Goal: Task Accomplishment & Management: Manage account settings

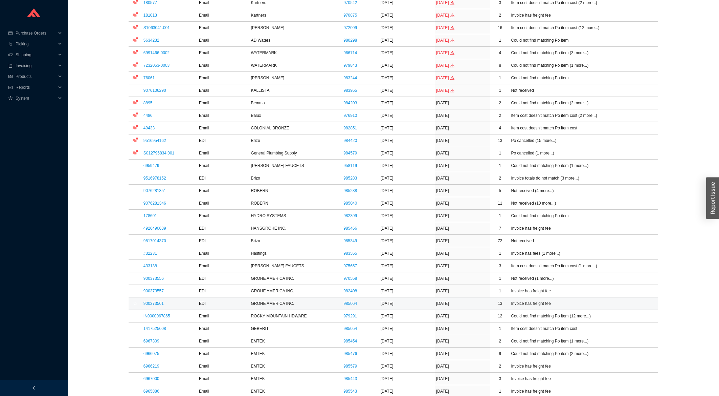
scroll to position [145, 0]
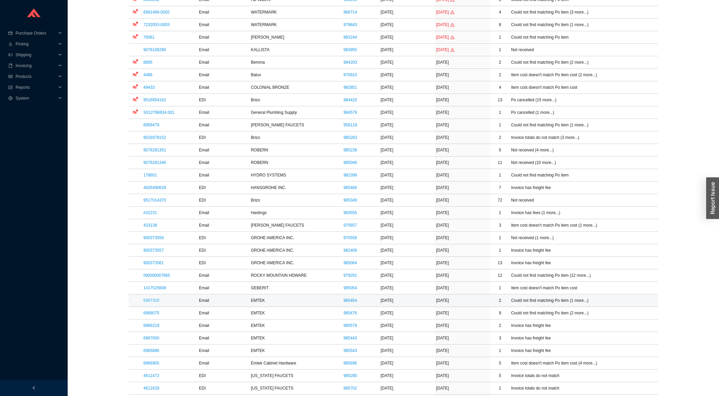
click at [149, 299] on link "6967309" at bounding box center [152, 300] width 16 height 5
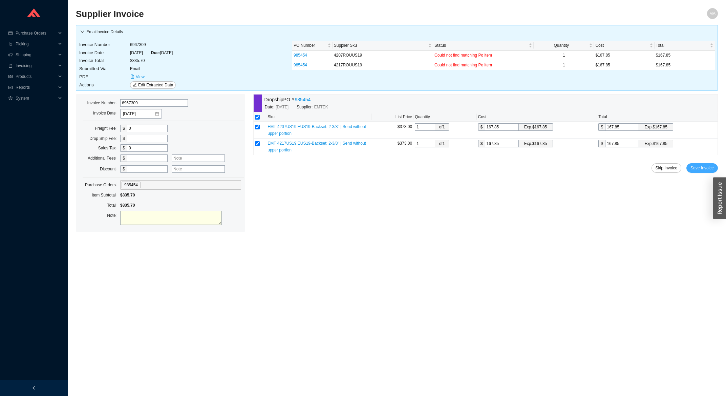
click at [693, 169] on span "Save Invoice" at bounding box center [701, 168] width 23 height 7
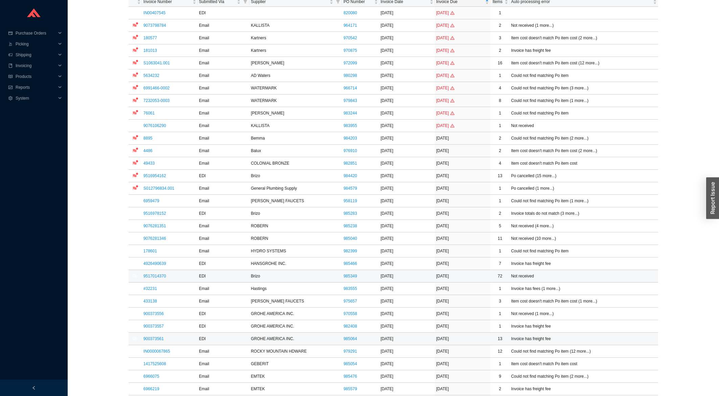
scroll to position [72, 0]
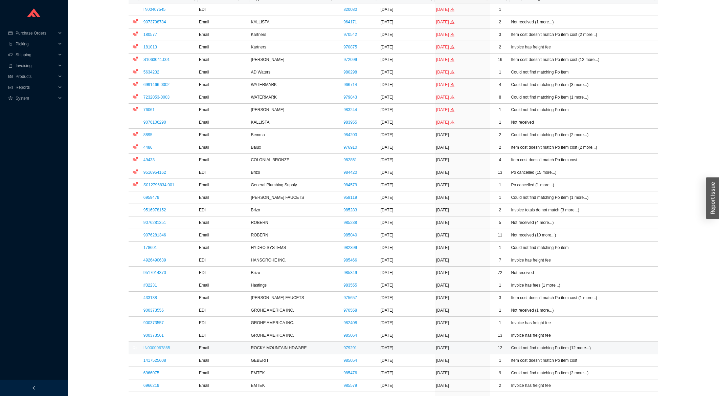
click at [167, 348] on link "IN0000067865" at bounding box center [157, 347] width 27 height 5
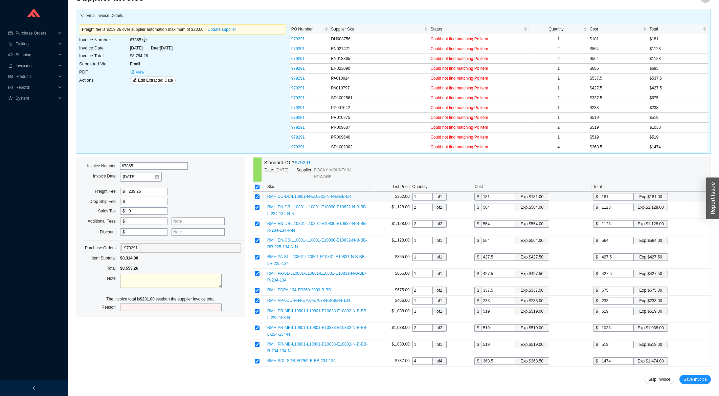
scroll to position [25, 0]
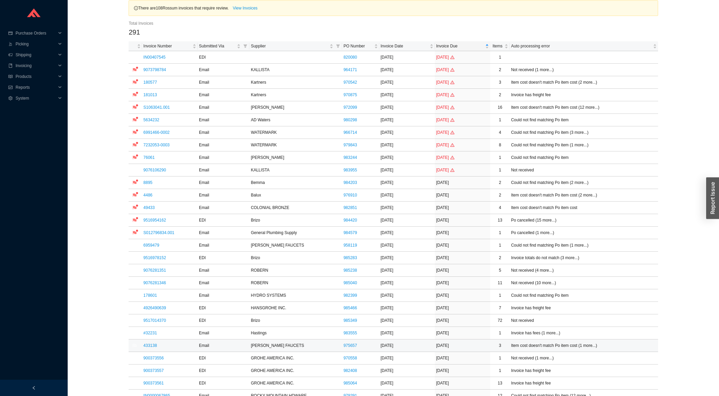
scroll to position [72, 0]
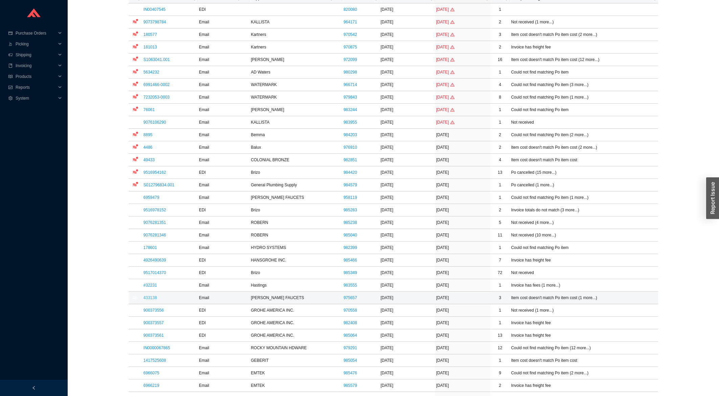
click at [155, 296] on link "433138" at bounding box center [151, 297] width 14 height 5
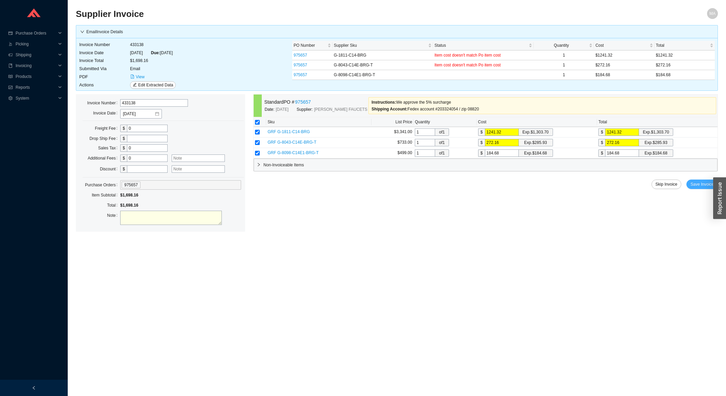
click at [693, 186] on span "Save Invoice" at bounding box center [701, 184] width 23 height 7
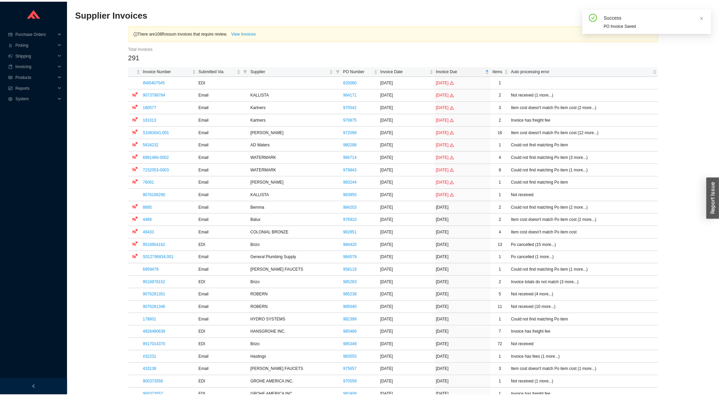
scroll to position [145, 0]
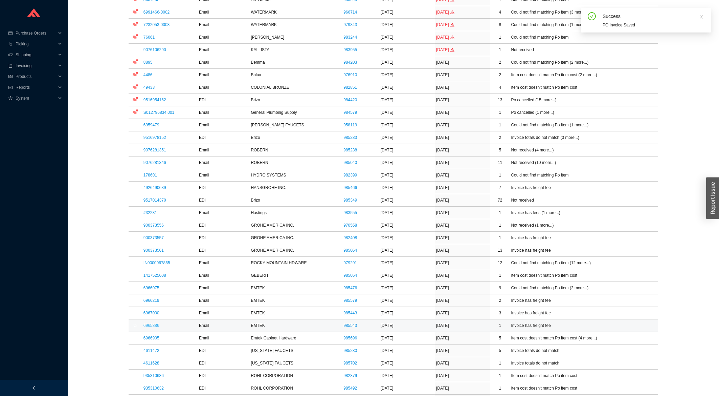
click at [156, 324] on link "6965886" at bounding box center [152, 325] width 16 height 5
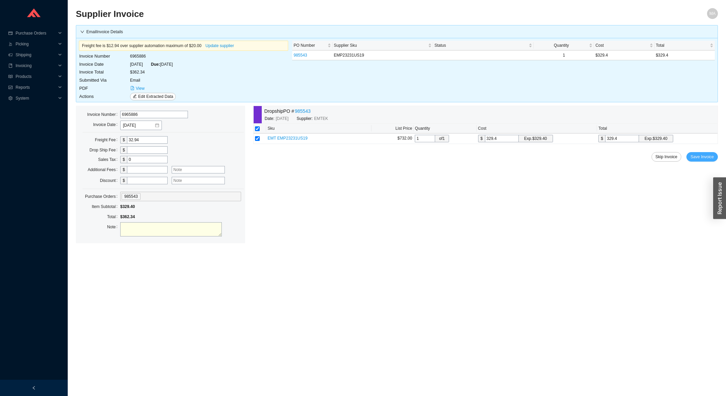
click at [709, 159] on span "Save Invoice" at bounding box center [701, 156] width 23 height 7
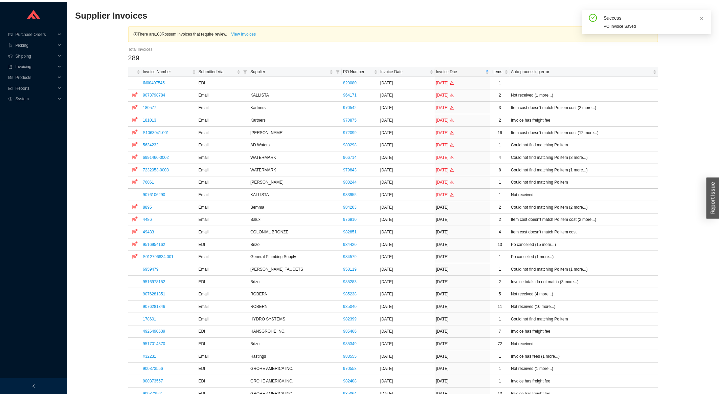
scroll to position [181, 0]
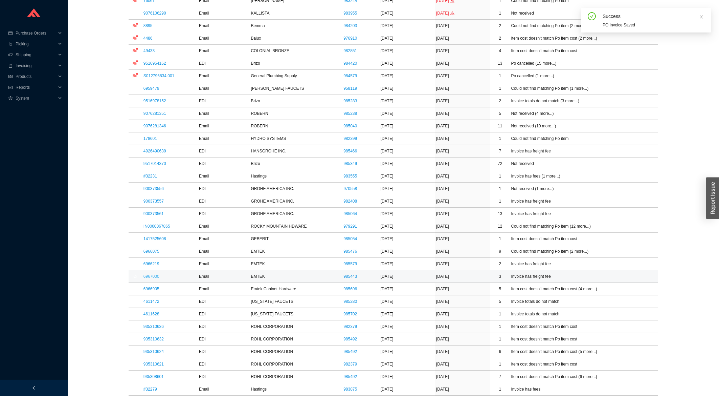
click at [154, 278] on link "6967000" at bounding box center [152, 276] width 16 height 5
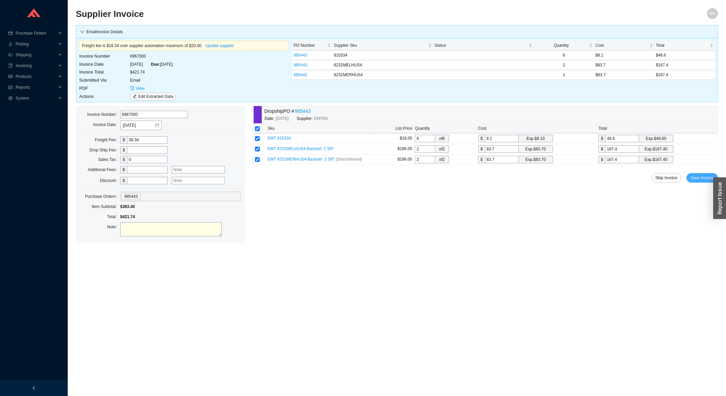
click at [691, 181] on button "Save Invoice" at bounding box center [701, 177] width 31 height 9
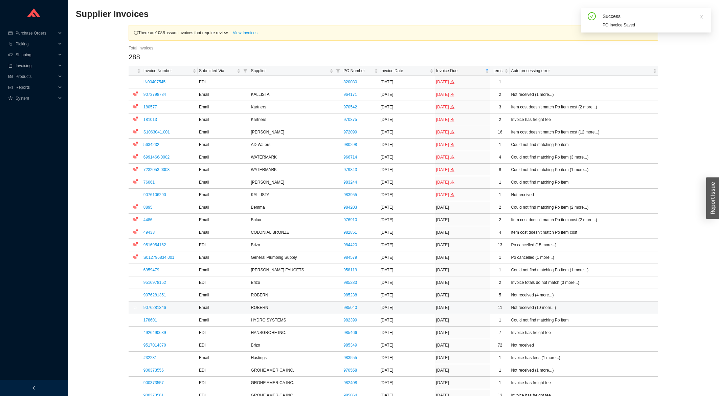
scroll to position [181, 0]
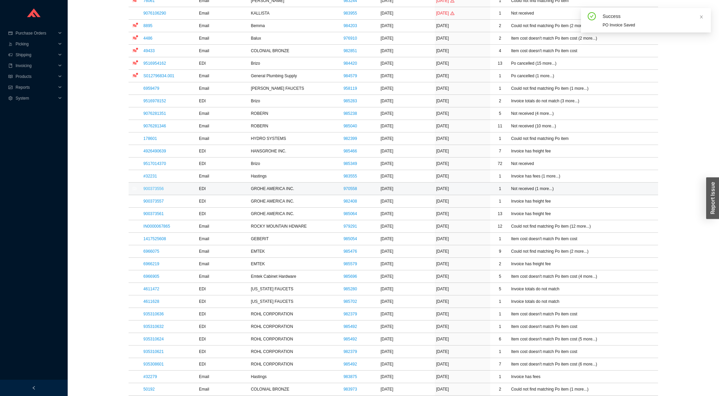
click at [153, 190] on link "900373556" at bounding box center [154, 188] width 20 height 5
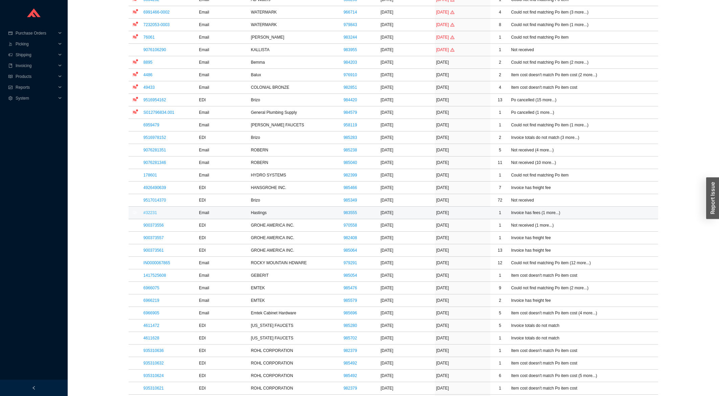
click at [153, 211] on link "#32231" at bounding box center [151, 212] width 14 height 5
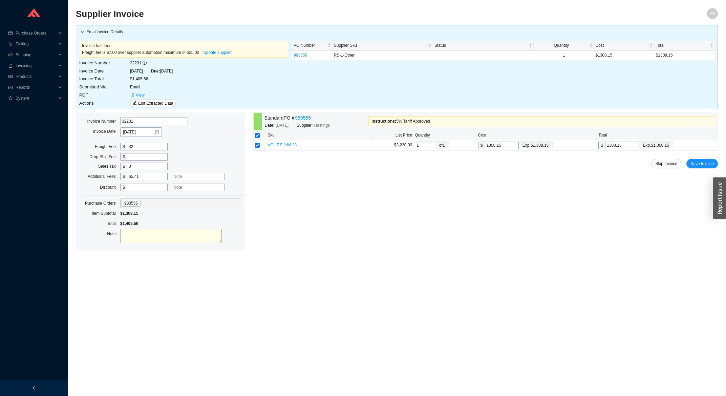
click at [208, 173] on div at bounding box center [204, 176] width 72 height 9
click at [208, 175] on input "text" at bounding box center [198, 176] width 53 height 7
type input "5% tariff"
click at [693, 166] on span "Save Invoice" at bounding box center [701, 163] width 23 height 7
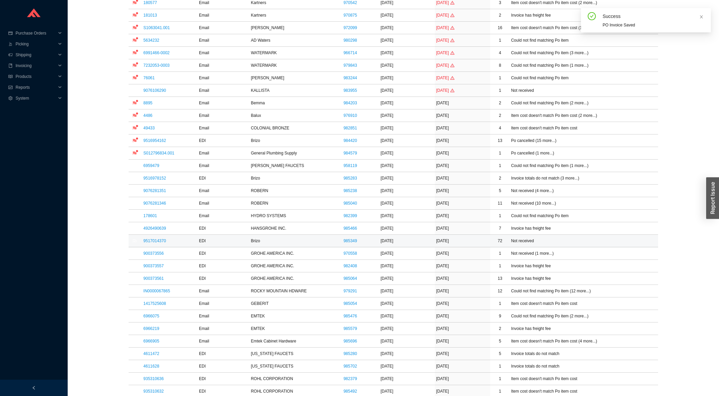
scroll to position [145, 0]
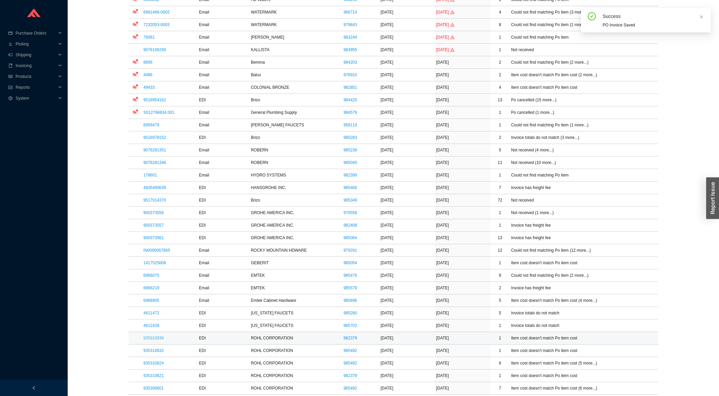
click at [149, 339] on link "935310636" at bounding box center [154, 337] width 20 height 5
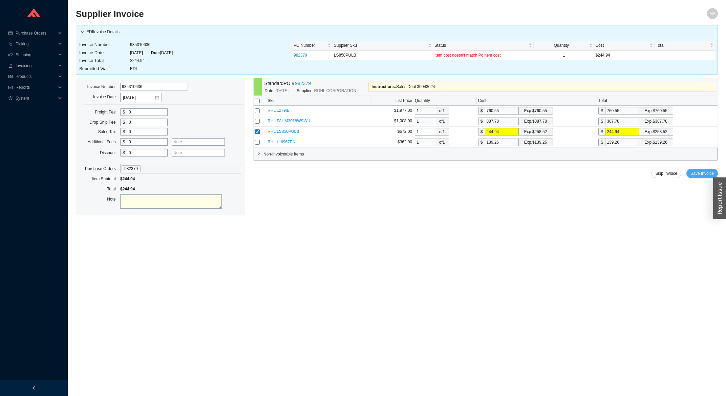
click at [711, 170] on button "Save Invoice" at bounding box center [701, 173] width 31 height 9
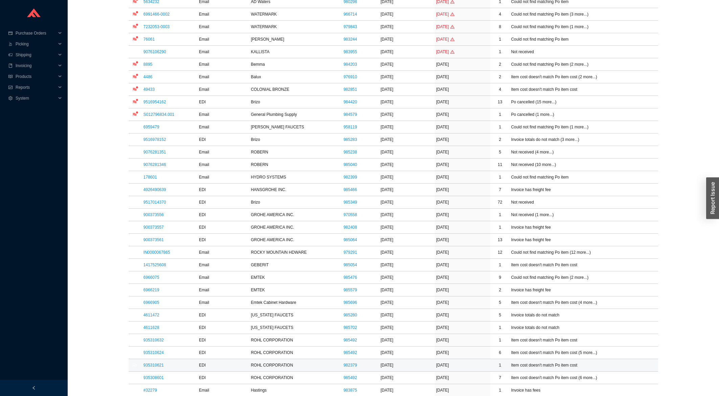
scroll to position [145, 0]
click at [146, 331] on td "4611628" at bounding box center [170, 325] width 56 height 13
click at [149, 327] on link "4611628" at bounding box center [152, 325] width 16 height 5
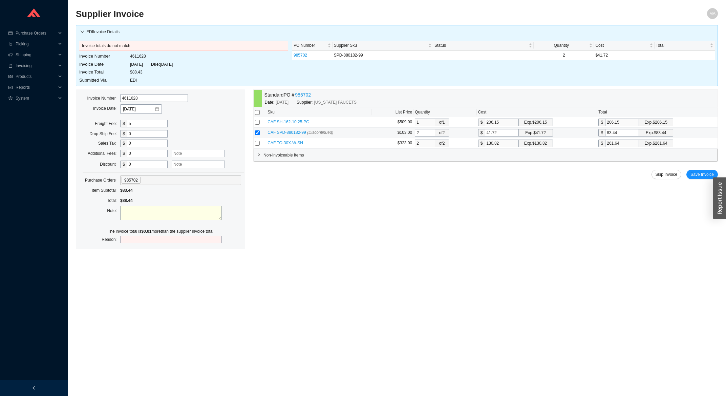
click at [622, 134] on input "83.44" at bounding box center [622, 132] width 34 height 7
type input "41.7"
type input "83.4"
type input "41.715"
type input "83.43"
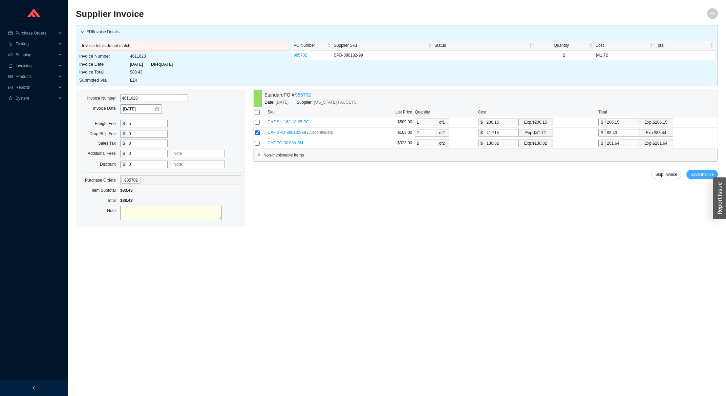
click at [700, 176] on span "Save Invoice" at bounding box center [701, 174] width 23 height 7
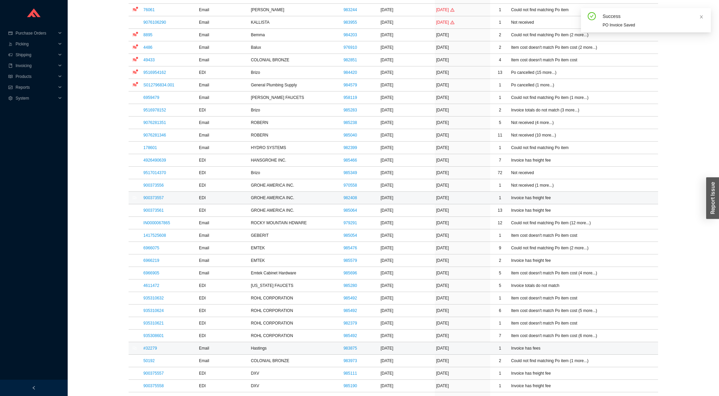
scroll to position [181, 0]
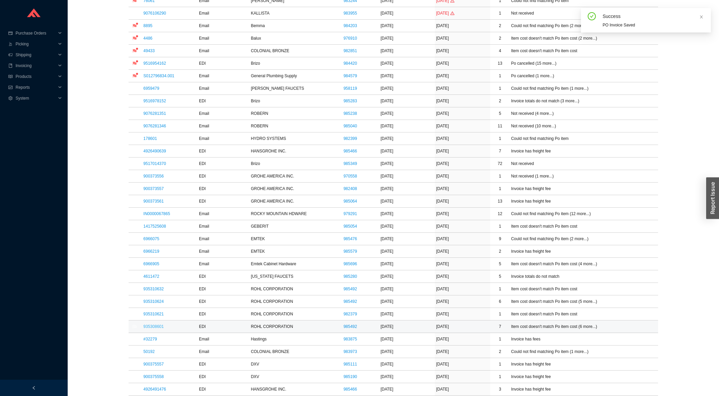
click at [151, 329] on link "935308601" at bounding box center [154, 326] width 20 height 5
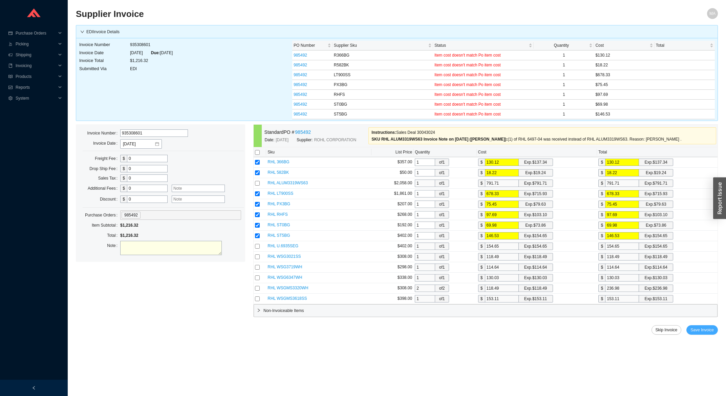
click at [702, 332] on span "Save Invoice" at bounding box center [701, 329] width 23 height 7
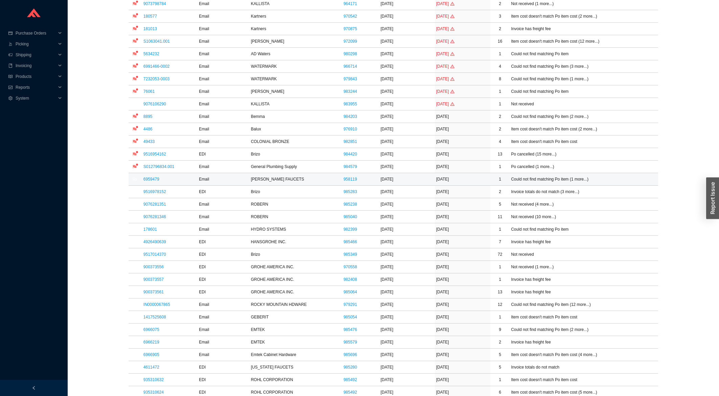
scroll to position [109, 0]
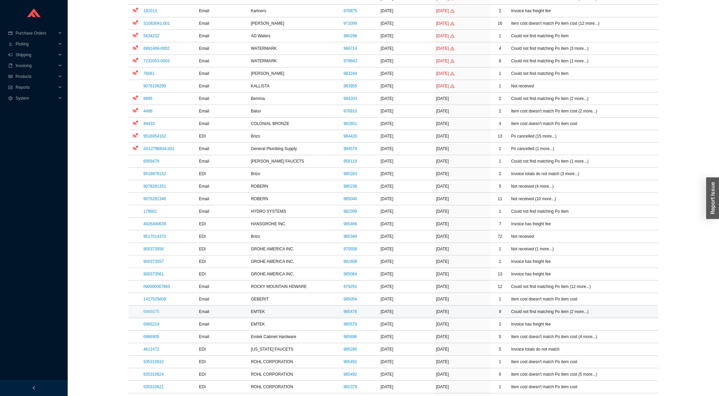
click at [145, 313] on link "6966075" at bounding box center [152, 311] width 16 height 5
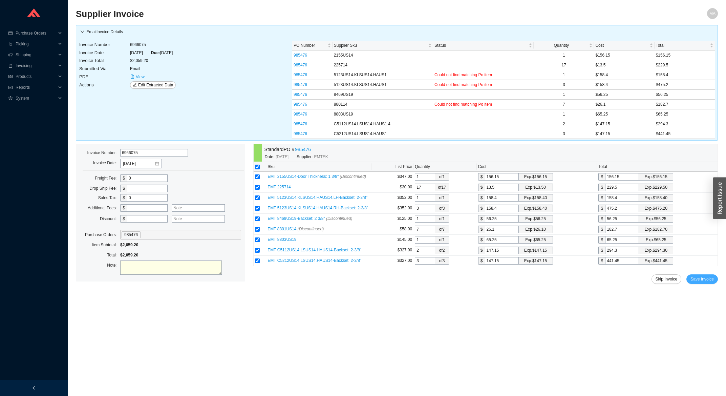
click at [695, 277] on button "Save Invoice" at bounding box center [701, 278] width 31 height 9
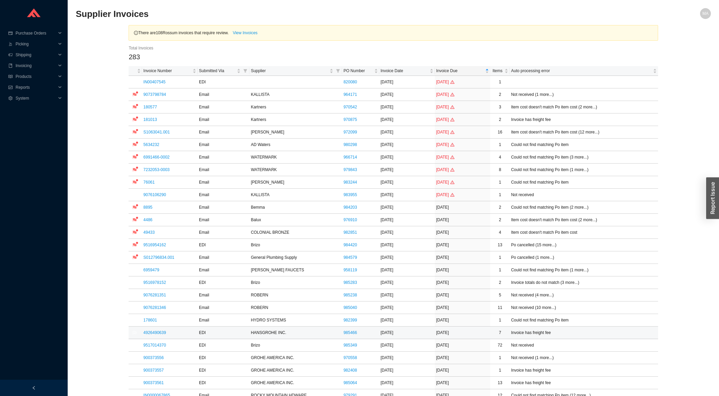
scroll to position [145, 0]
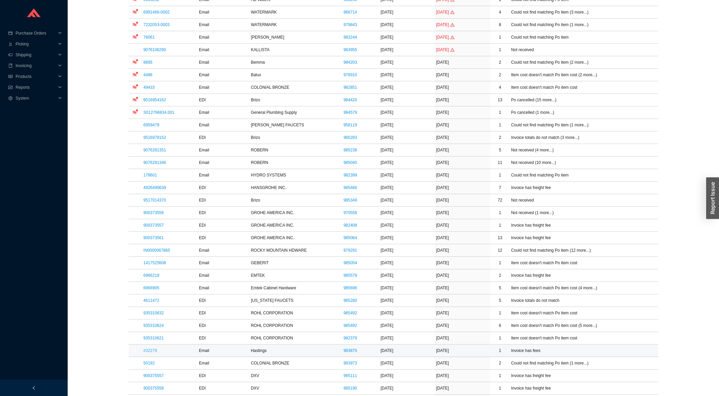
click at [145, 353] on link "#32279" at bounding box center [151, 350] width 14 height 5
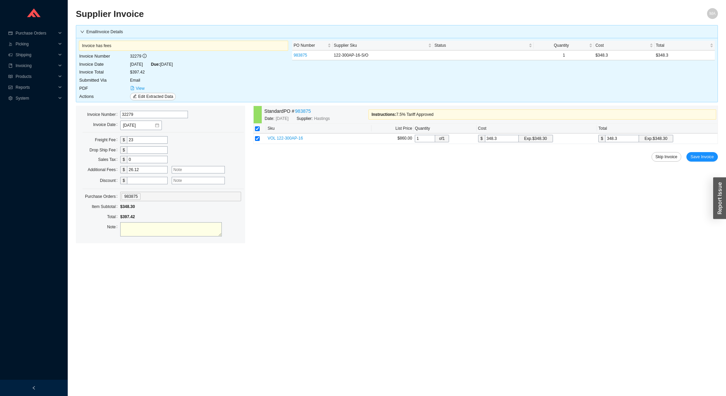
click at [212, 168] on input "text" at bounding box center [198, 169] width 53 height 7
type input "7.5% tariff"
click at [703, 159] on span "Save Invoice" at bounding box center [701, 156] width 23 height 7
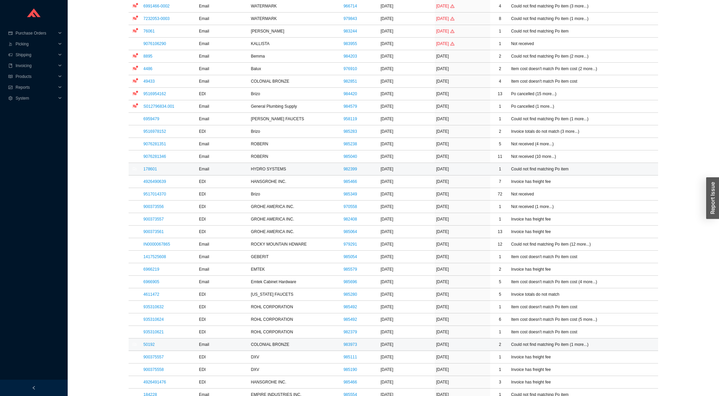
scroll to position [181, 0]
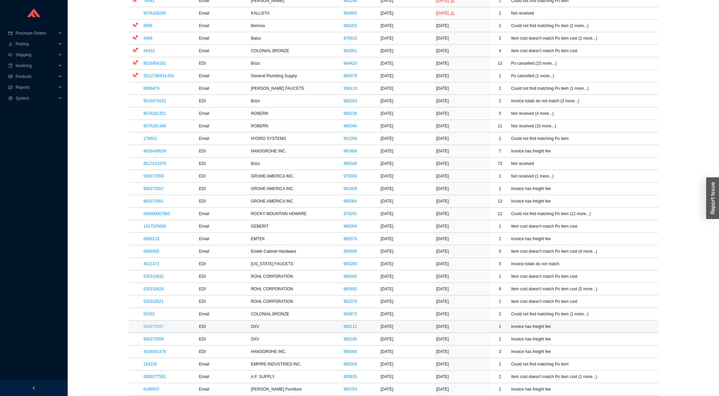
click at [155, 329] on link "900375557" at bounding box center [154, 326] width 20 height 5
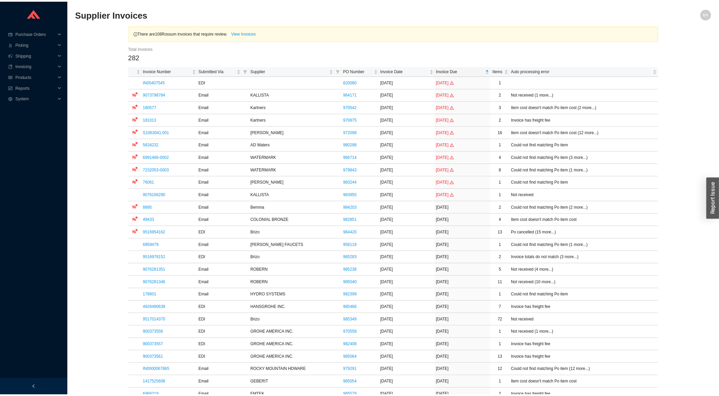
scroll to position [181, 0]
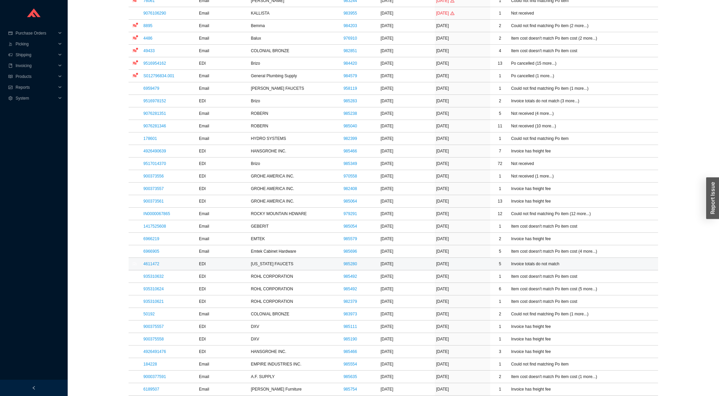
click at [143, 265] on td "4611472" at bounding box center [170, 264] width 56 height 13
click at [146, 264] on link "4611472" at bounding box center [152, 263] width 16 height 5
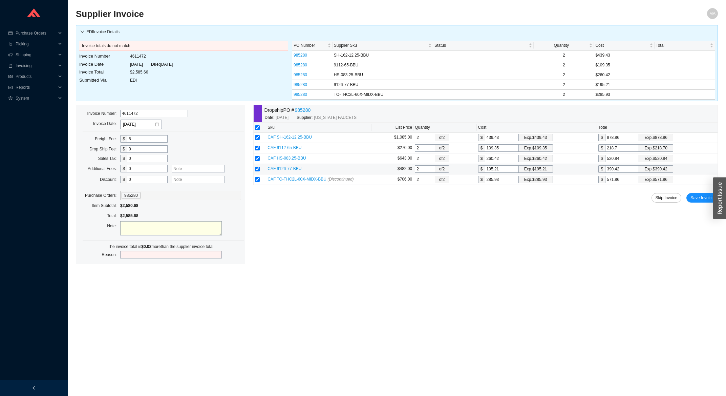
click at [632, 172] on input "390.42" at bounding box center [622, 168] width 34 height 7
type input "195.2"
type input "390.4"
click at [691, 201] on button "Save Invoice" at bounding box center [701, 197] width 31 height 9
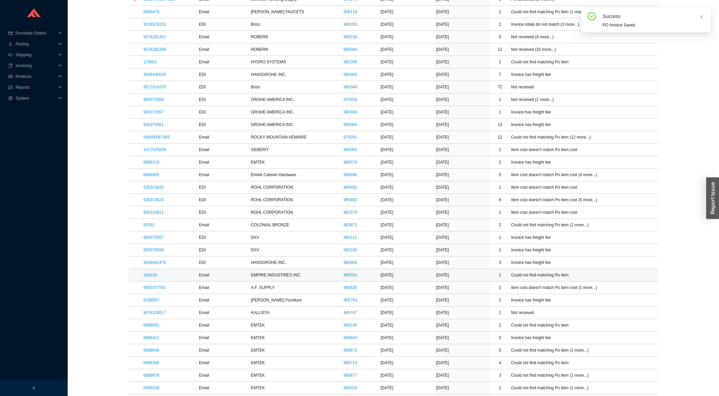
scroll to position [326, 0]
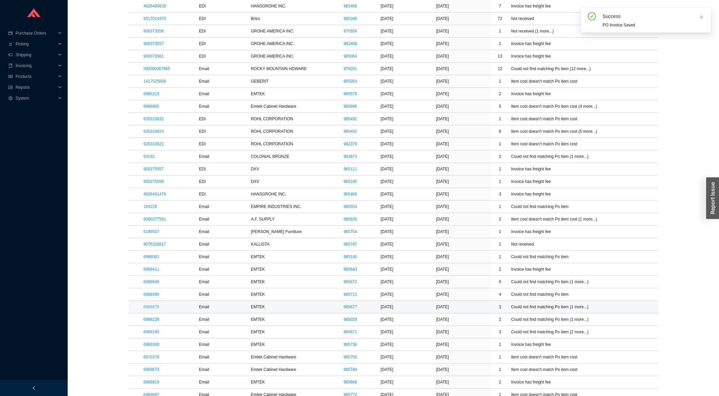
click at [158, 309] on link "6968678" at bounding box center [152, 306] width 16 height 5
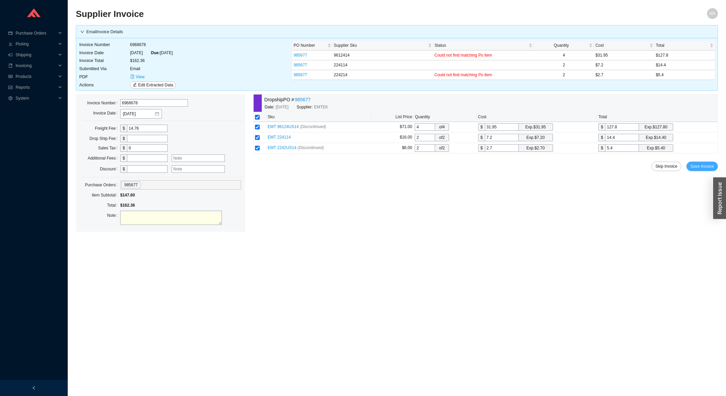
click at [708, 163] on button "Save Invoice" at bounding box center [701, 165] width 31 height 9
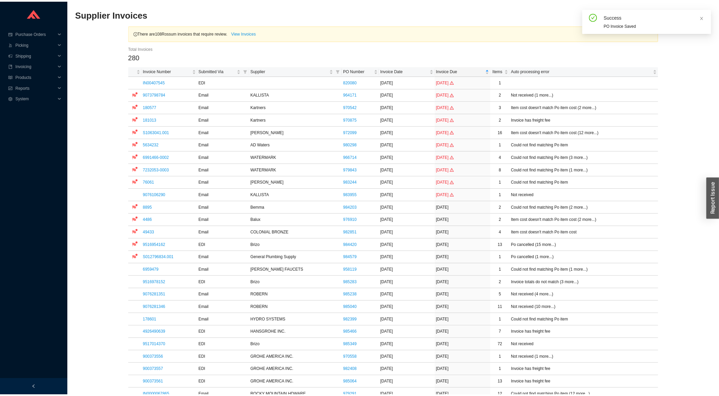
scroll to position [181, 0]
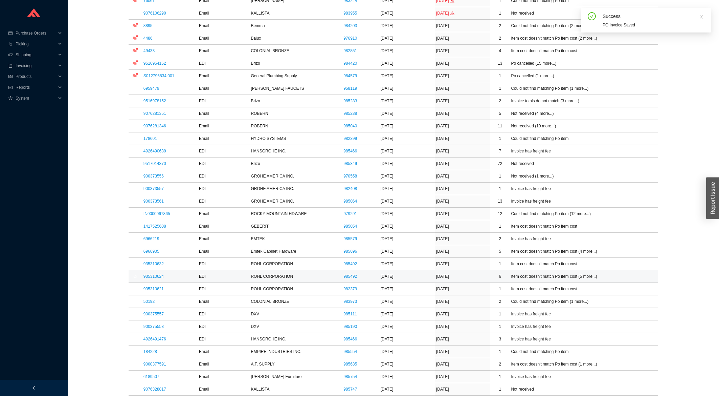
click at [156, 281] on td "935310624" at bounding box center [170, 276] width 56 height 13
click at [159, 279] on link "935310624" at bounding box center [154, 276] width 20 height 5
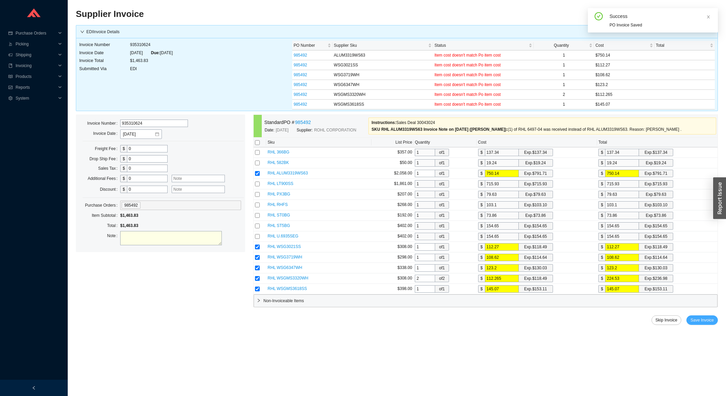
click at [701, 323] on span "Save Invoice" at bounding box center [701, 319] width 23 height 7
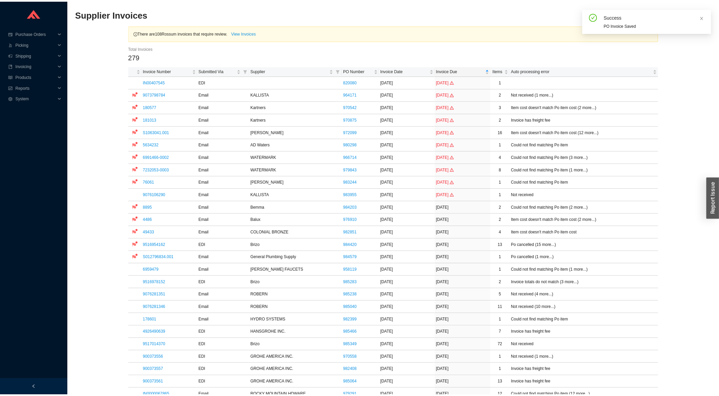
scroll to position [218, 0]
